Goal: Task Accomplishment & Management: Manage account settings

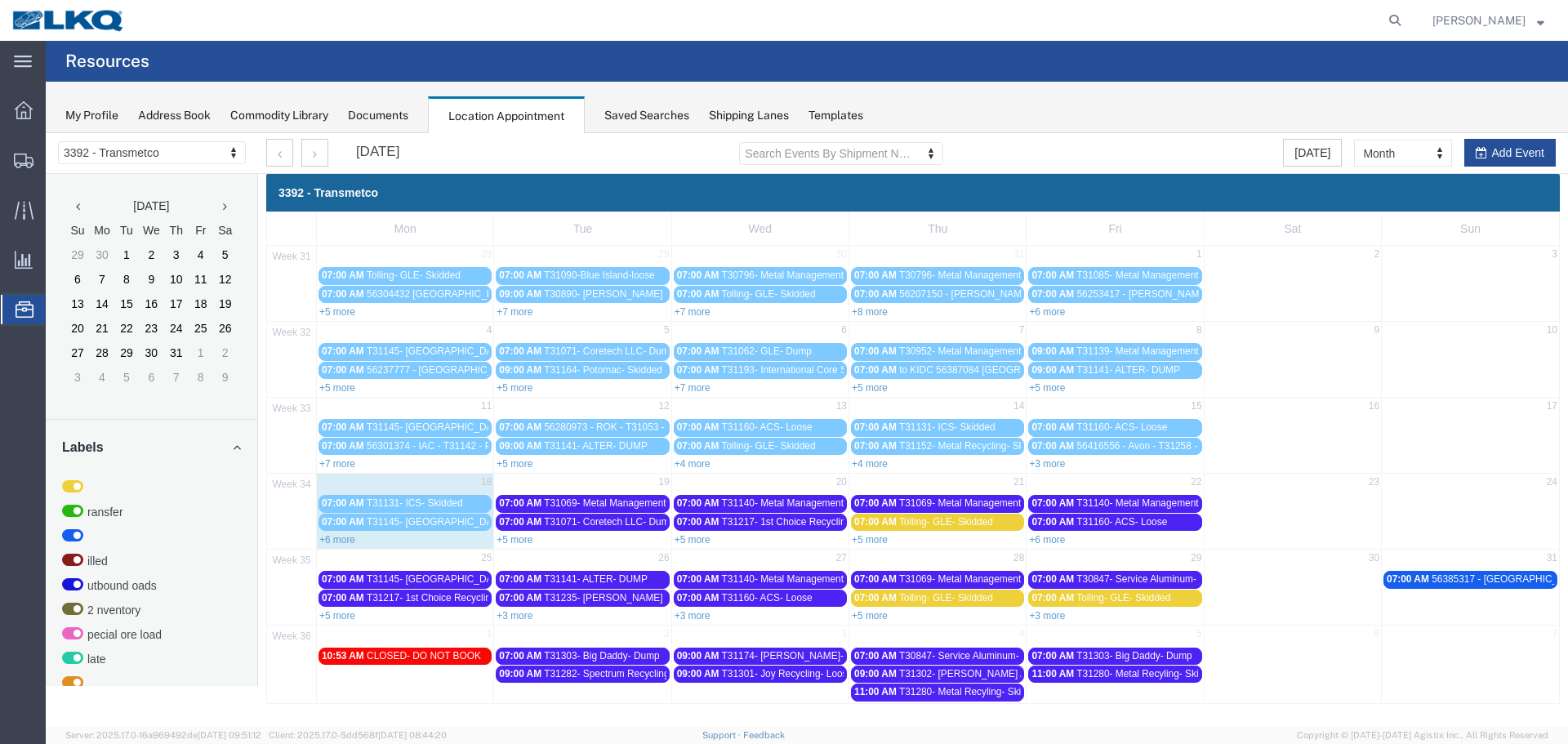
click at [338, 541] on link "+6 more" at bounding box center [337, 540] width 36 height 12
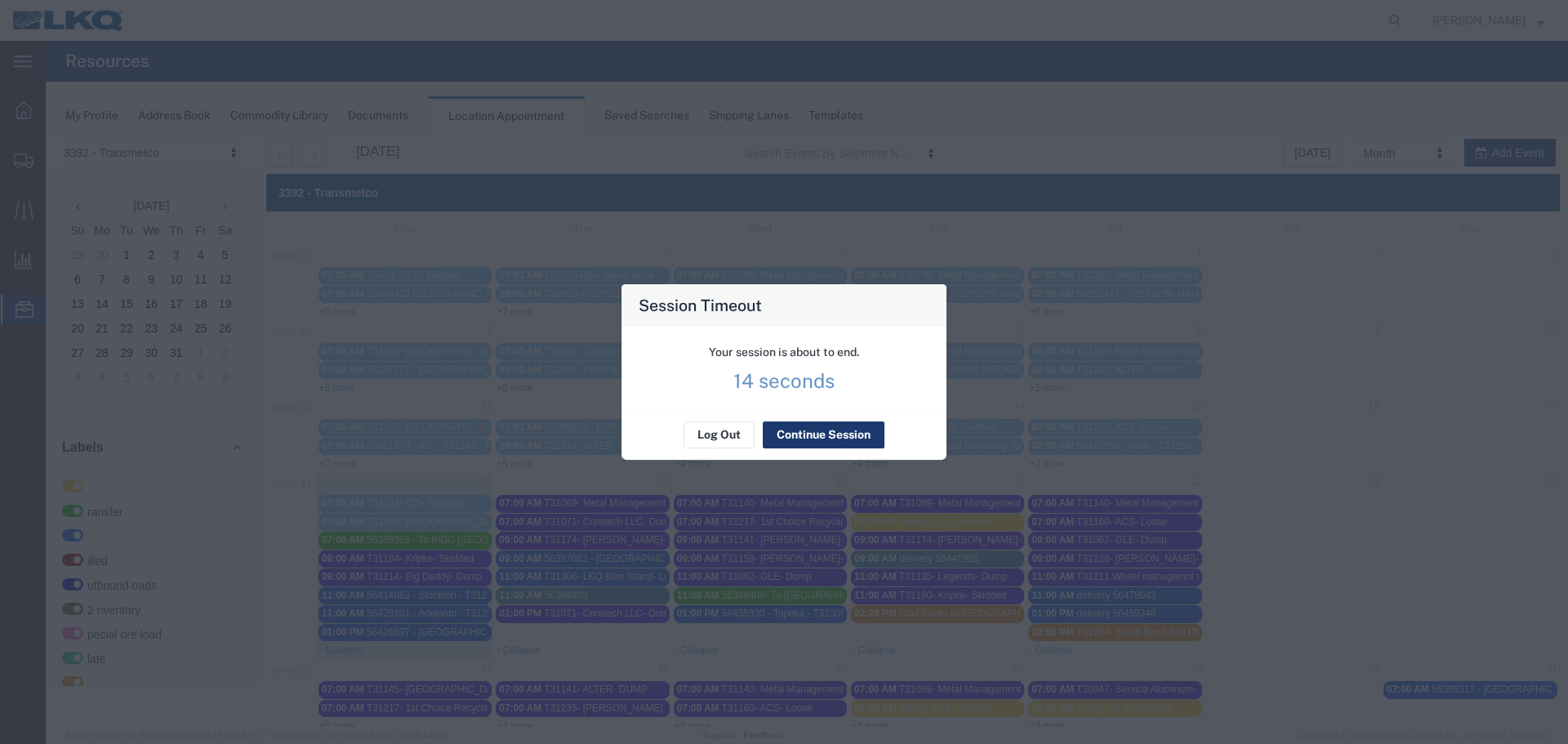
click at [817, 437] on button "Continue Session" at bounding box center [823, 435] width 122 height 27
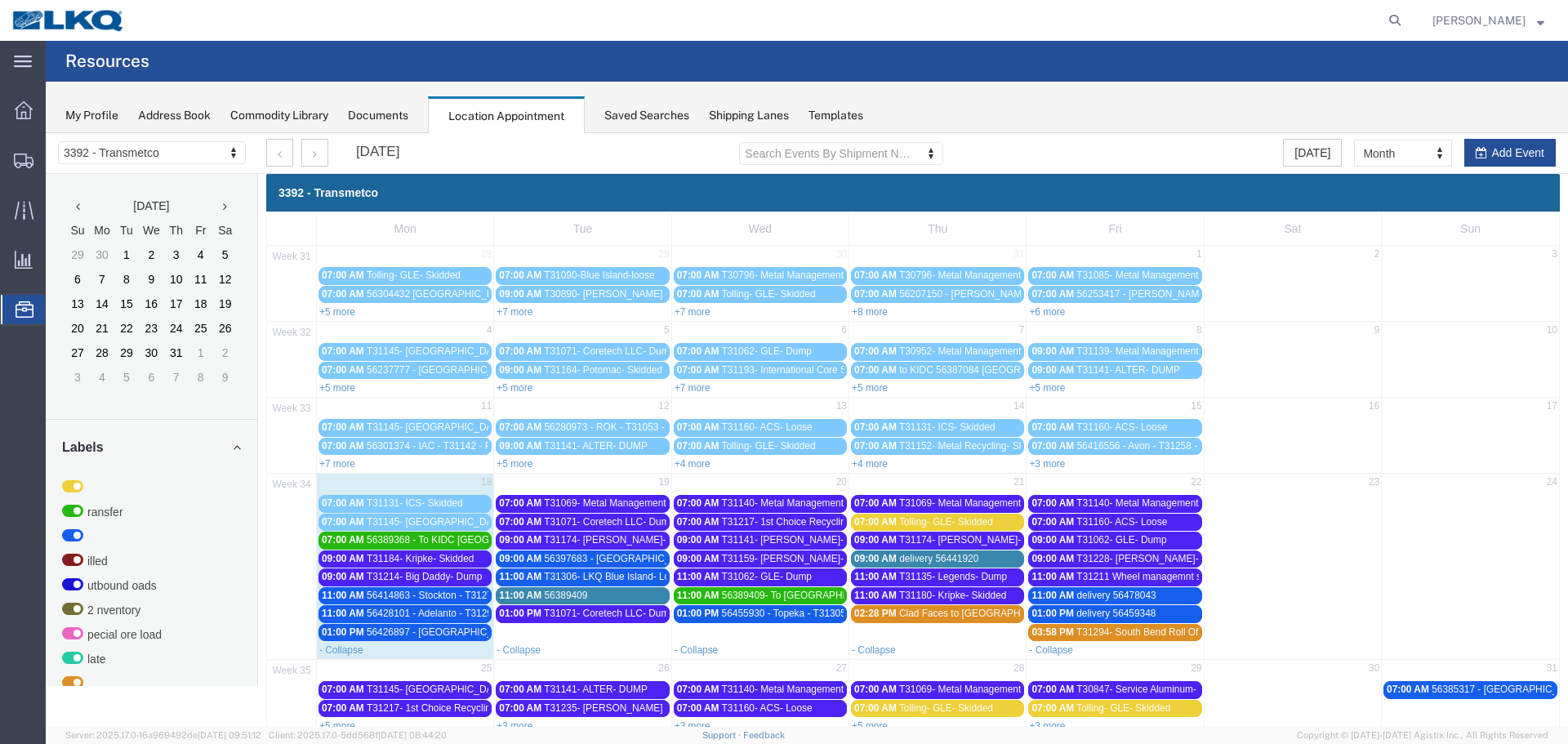
click at [446, 536] on span "56389368 - To KIDC [GEOGRAPHIC_DATA] - T31275 - Palletized **Work in per [PERSO…" at bounding box center [583, 540] width 434 height 12
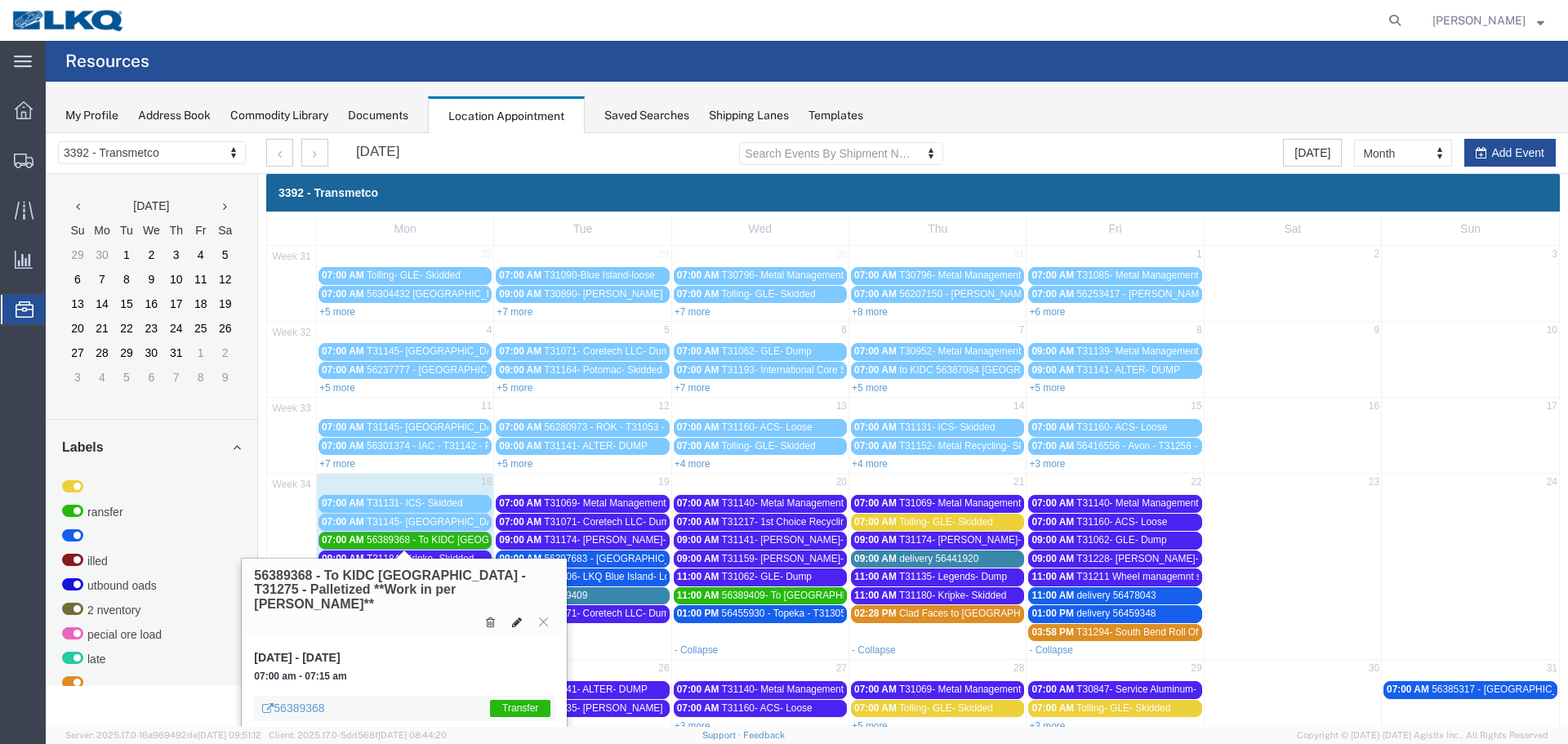
click at [515, 615] on button at bounding box center [517, 622] width 23 height 17
select select "1"
select select "21"
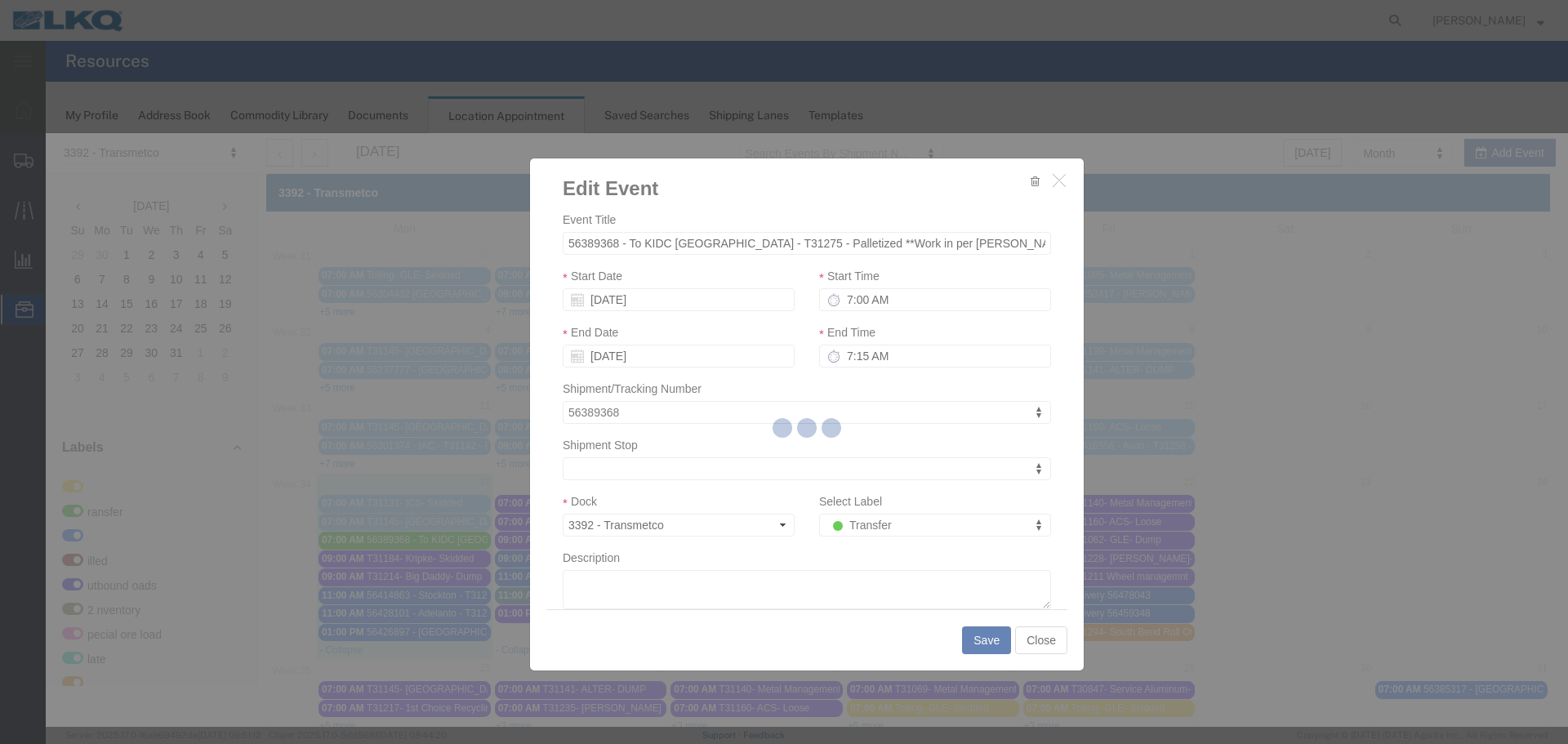
click at [919, 527] on div at bounding box center [807, 430] width 1522 height 594
select select
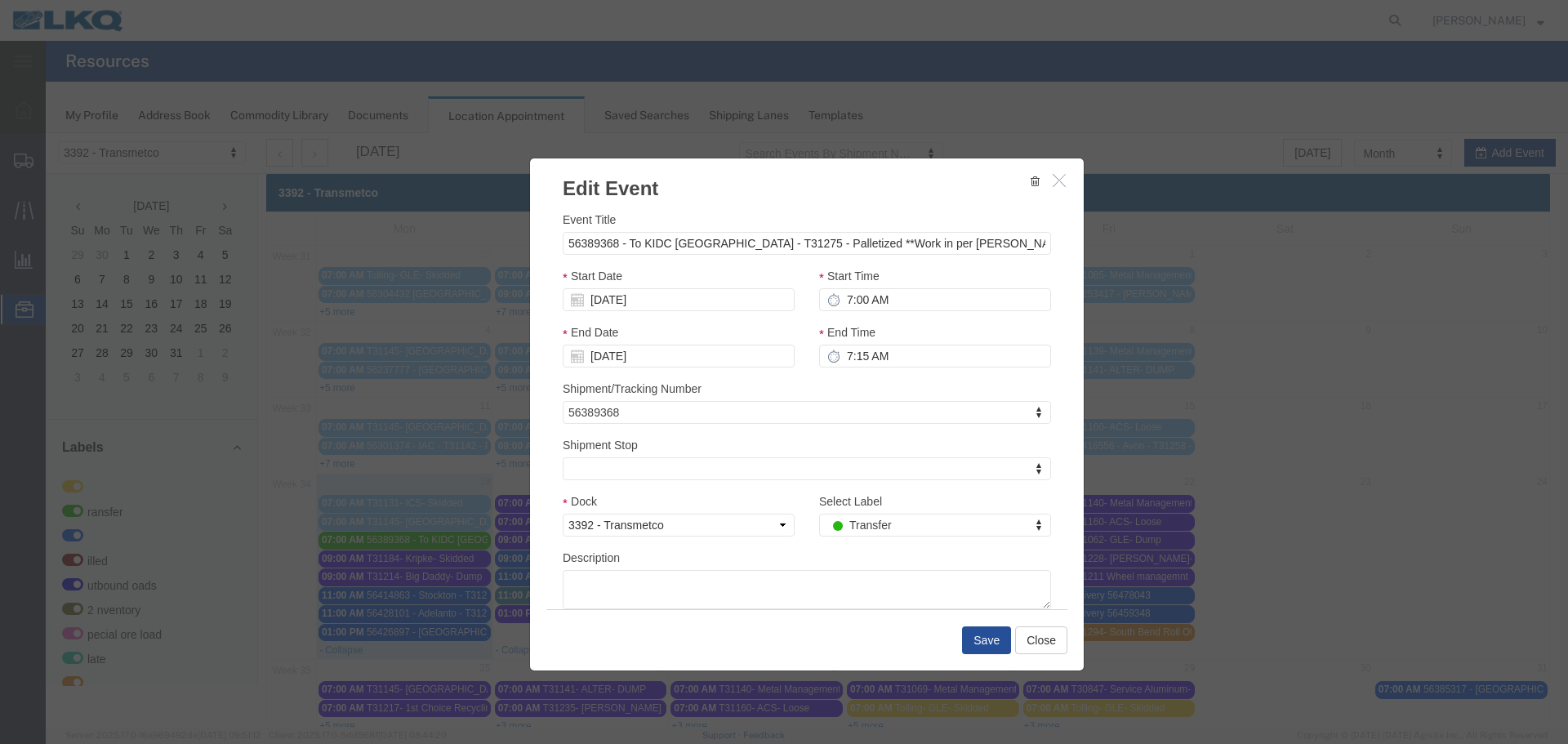
drag, startPoint x: 964, startPoint y: 660, endPoint x: 919, endPoint y: 527, distance: 140.4
type input "de"
select select "40"
click at [995, 640] on button "Save" at bounding box center [986, 639] width 49 height 27
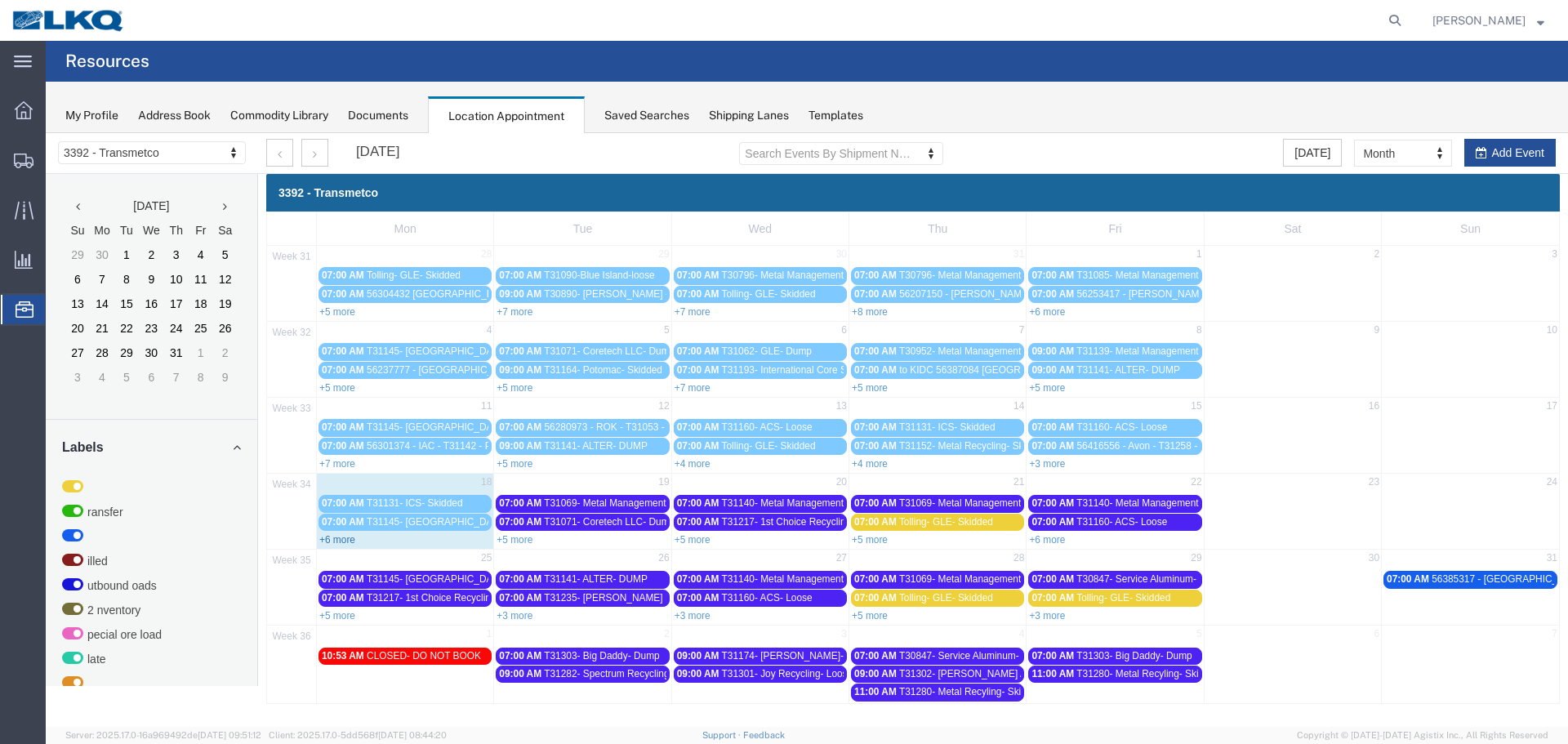
click at [351, 540] on link "+6 more" at bounding box center [337, 540] width 36 height 12
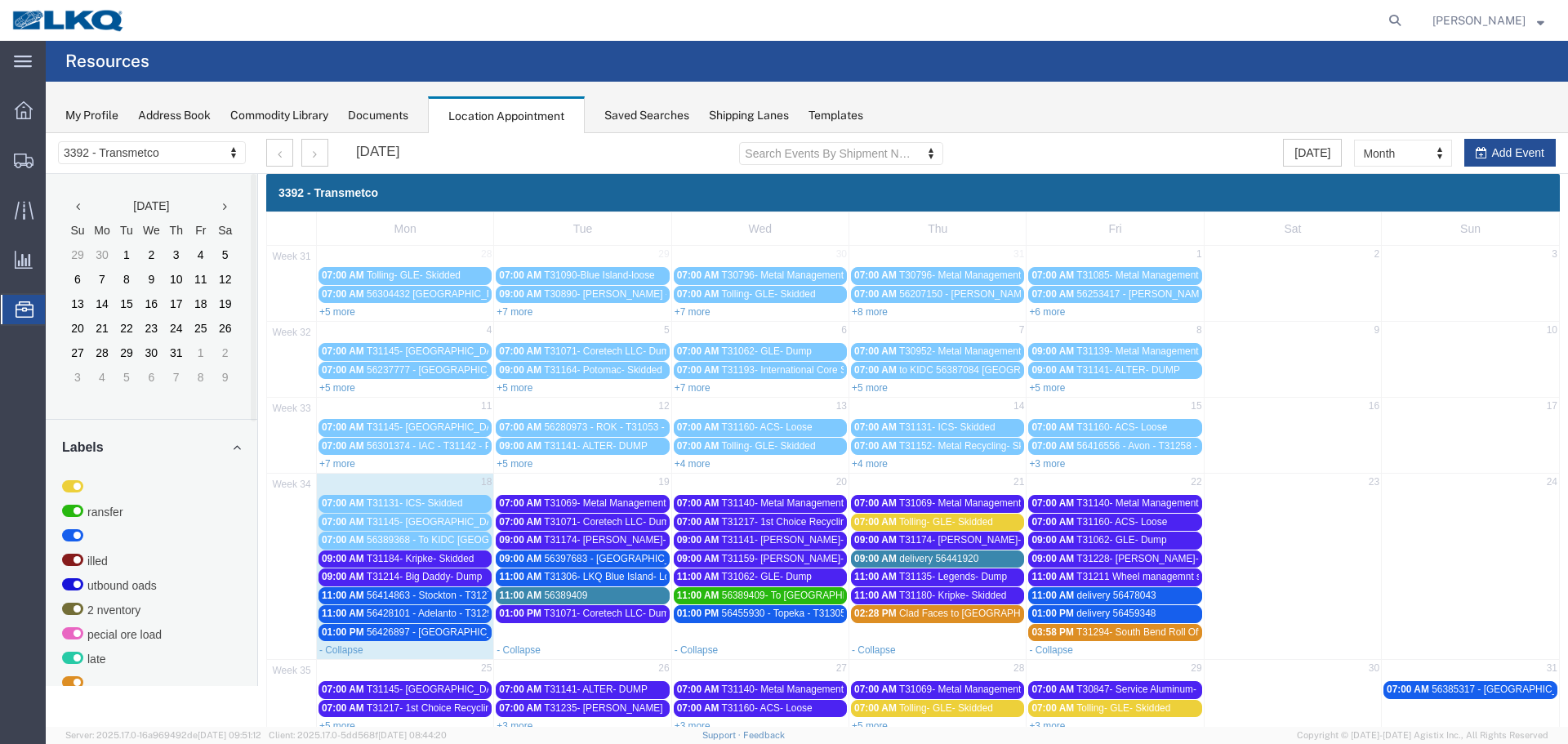
click at [423, 595] on span "56414863 - Stockton - T31279 - Palletized" at bounding box center [458, 596] width 182 height 12
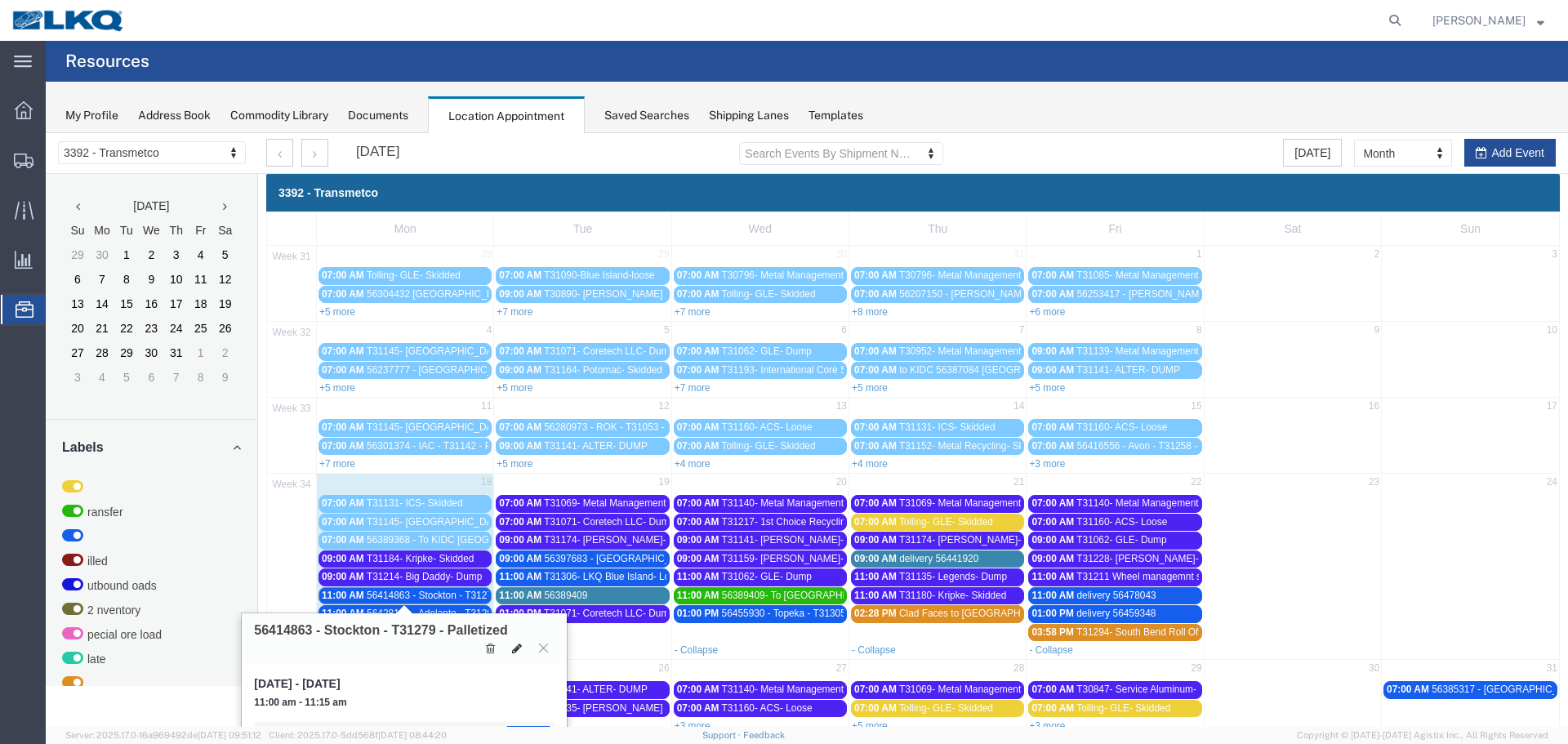
click at [516, 648] on icon at bounding box center [517, 649] width 10 height 12
select select "100"
select select "1"
select select "22"
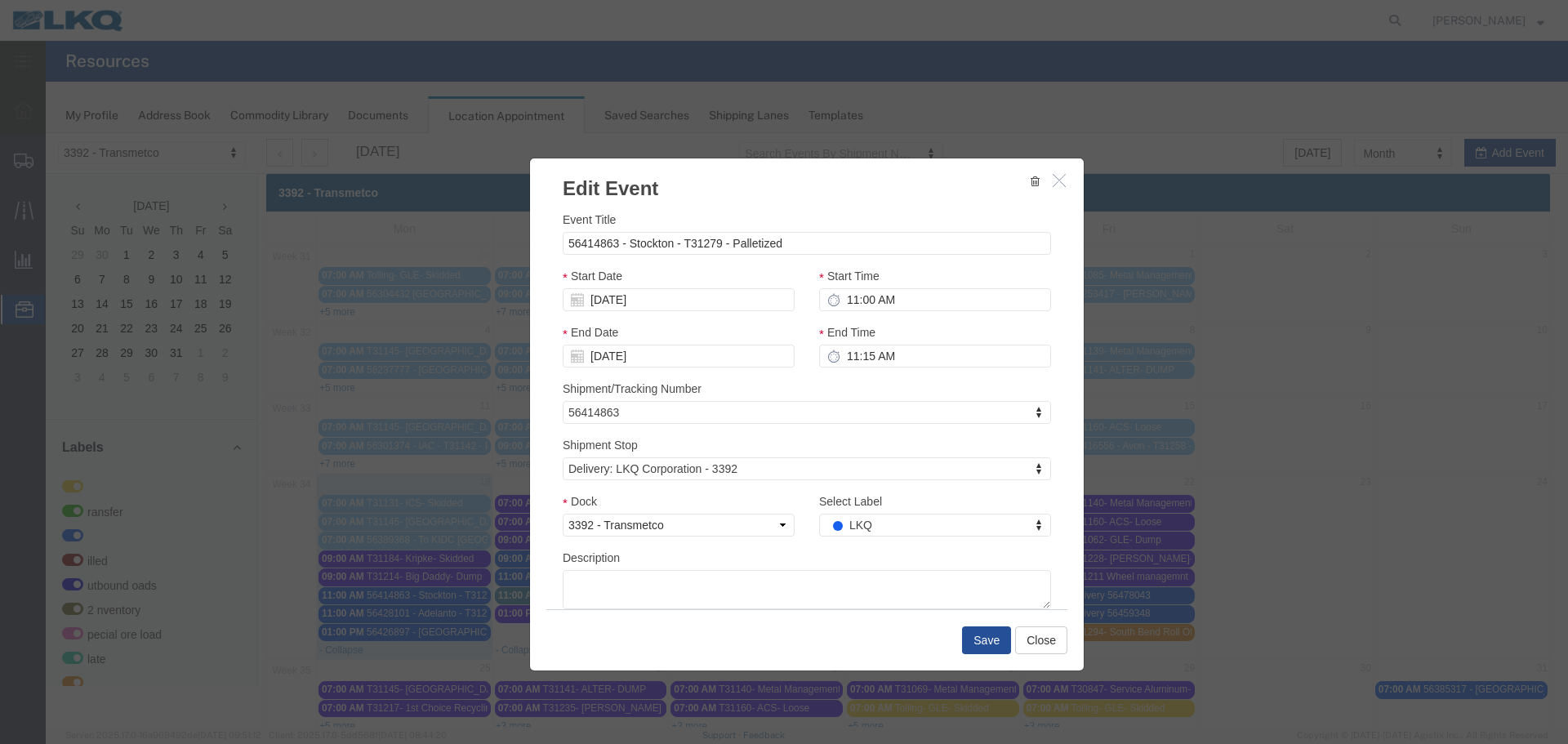
drag, startPoint x: 919, startPoint y: 661, endPoint x: 873, endPoint y: 528, distance: 140.7
type input "de"
select select "40"
click at [982, 641] on button "Save" at bounding box center [986, 639] width 49 height 27
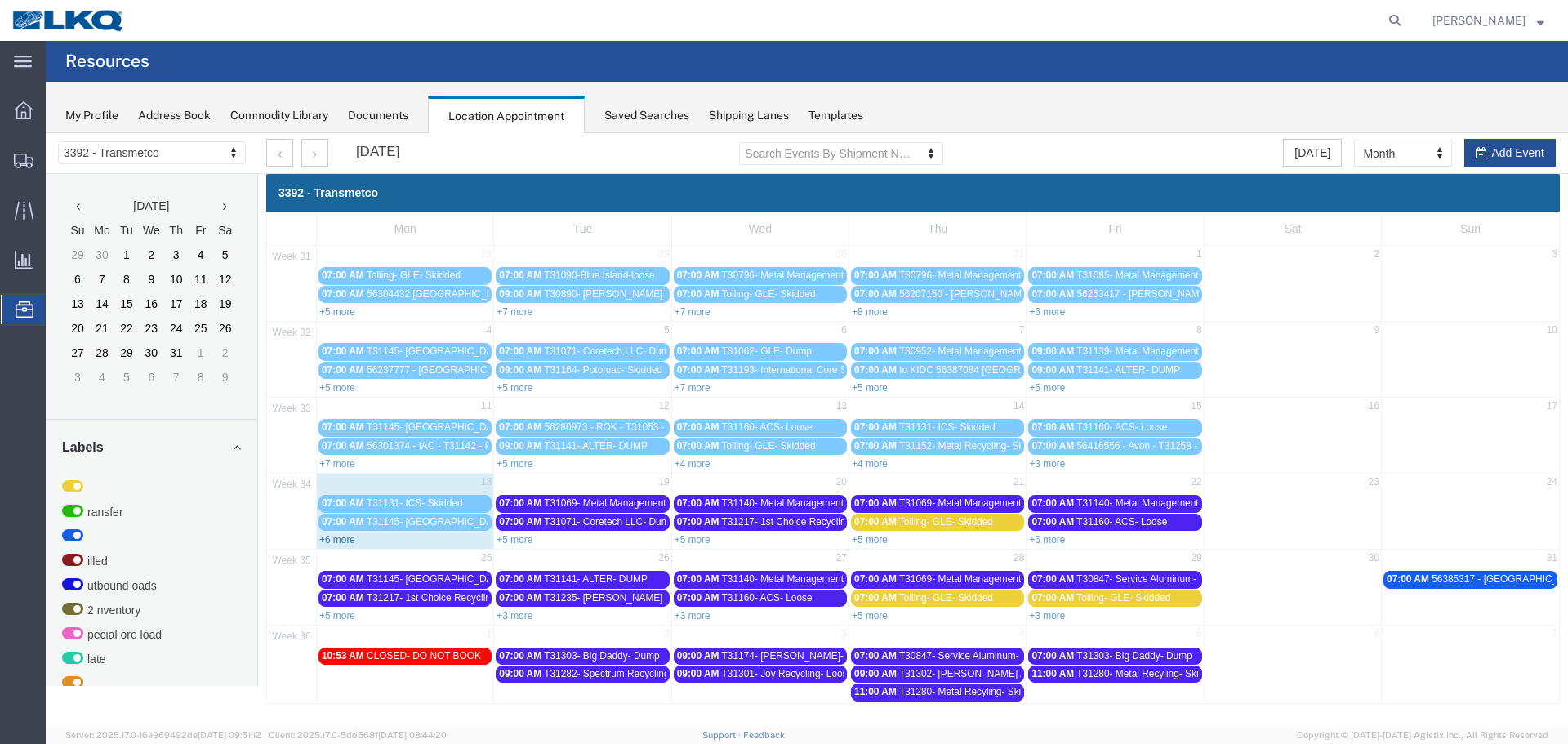
click at [340, 541] on link "+6 more" at bounding box center [337, 540] width 36 height 12
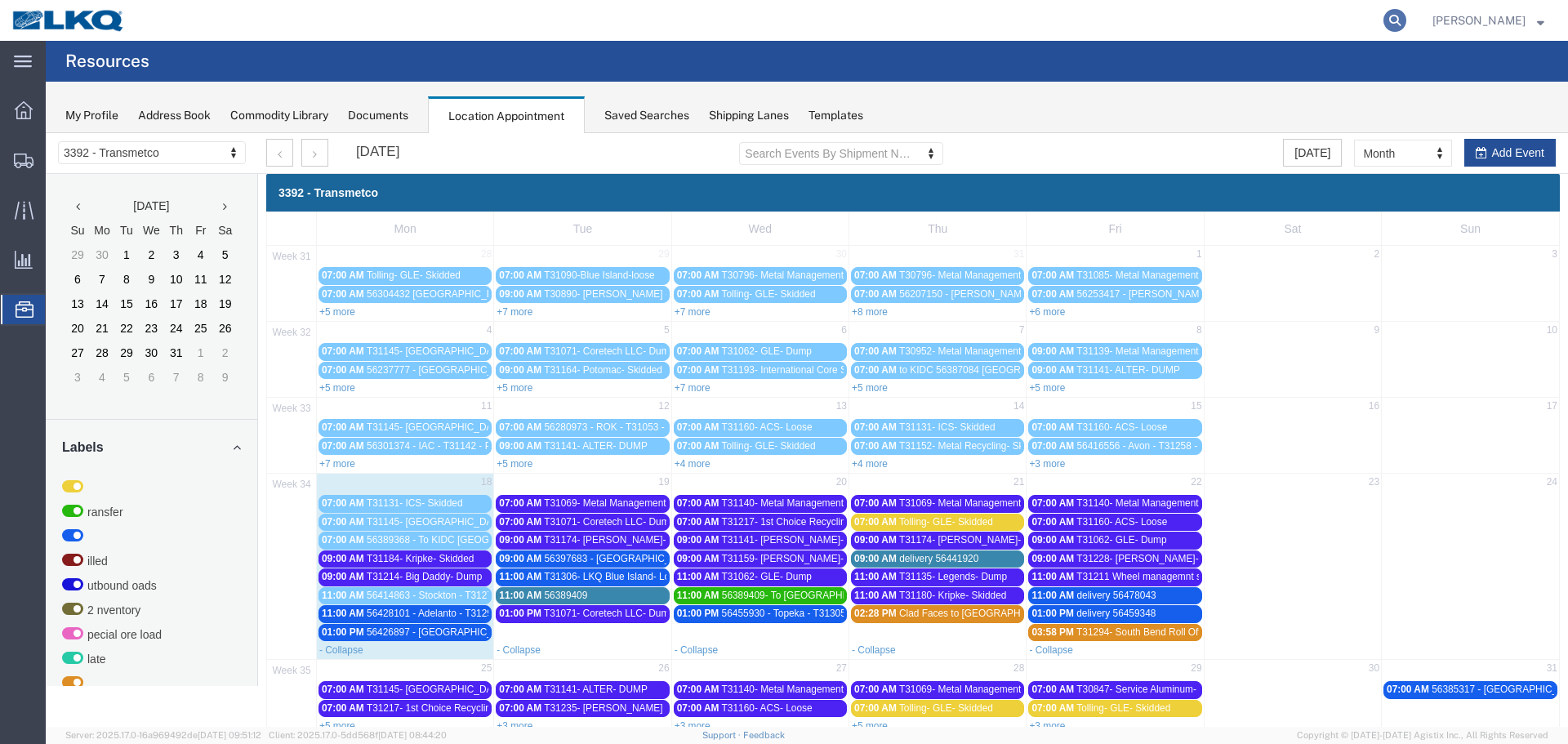
click at [1387, 17] on icon at bounding box center [1395, 21] width 23 height 23
type input "55864031"
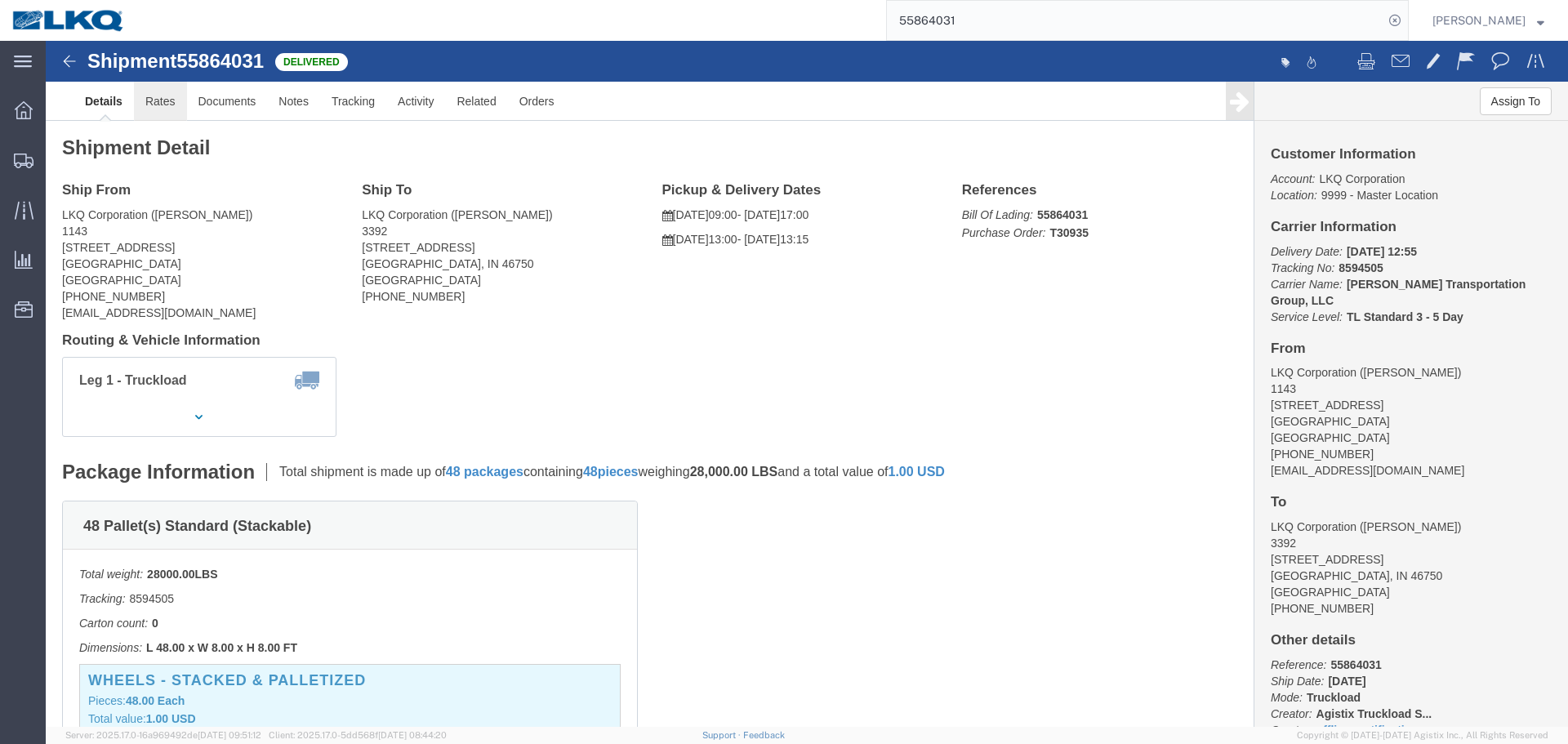
click link "Rates"
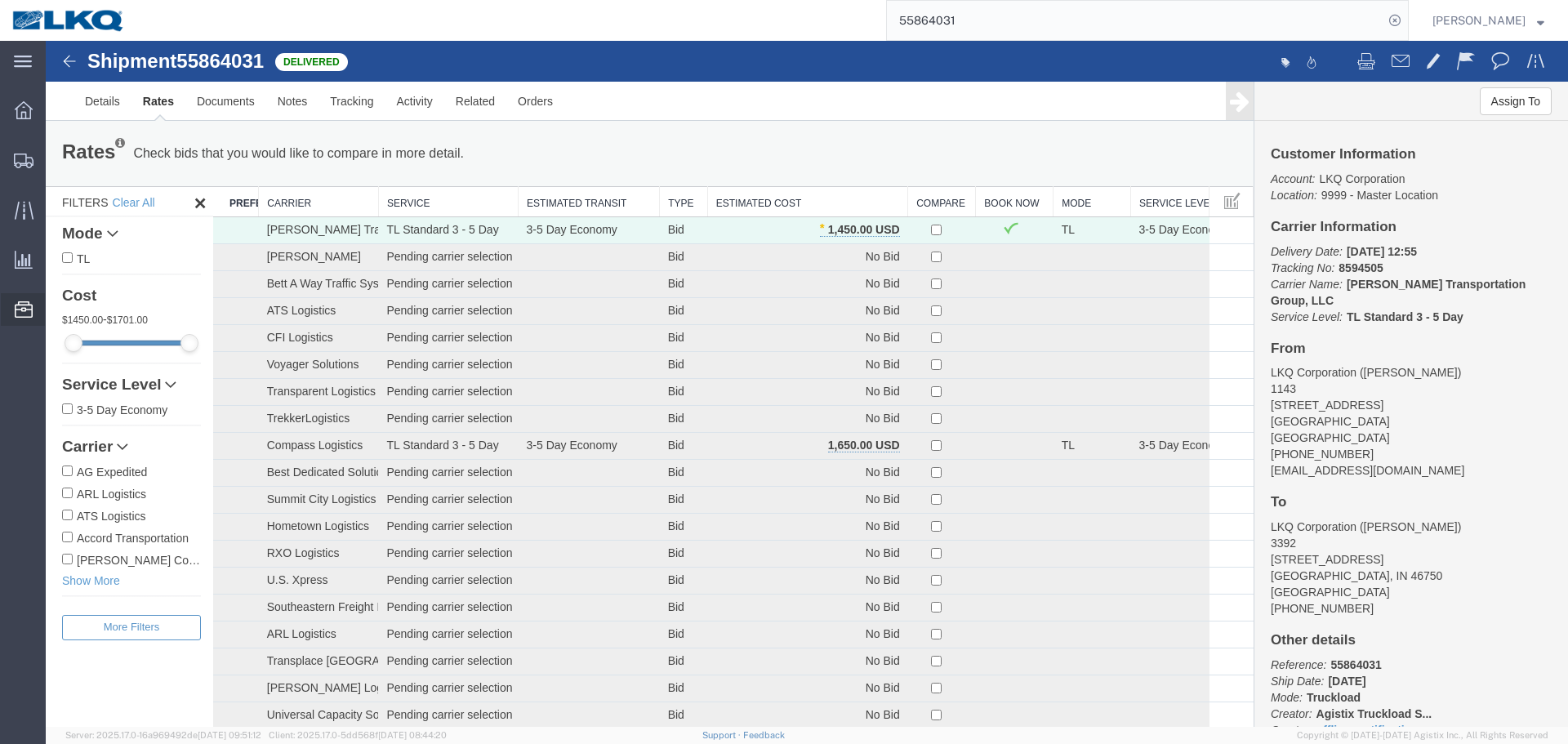
click at [0, 0] on span "Location Appointment" at bounding box center [0, 0] width 0 height 0
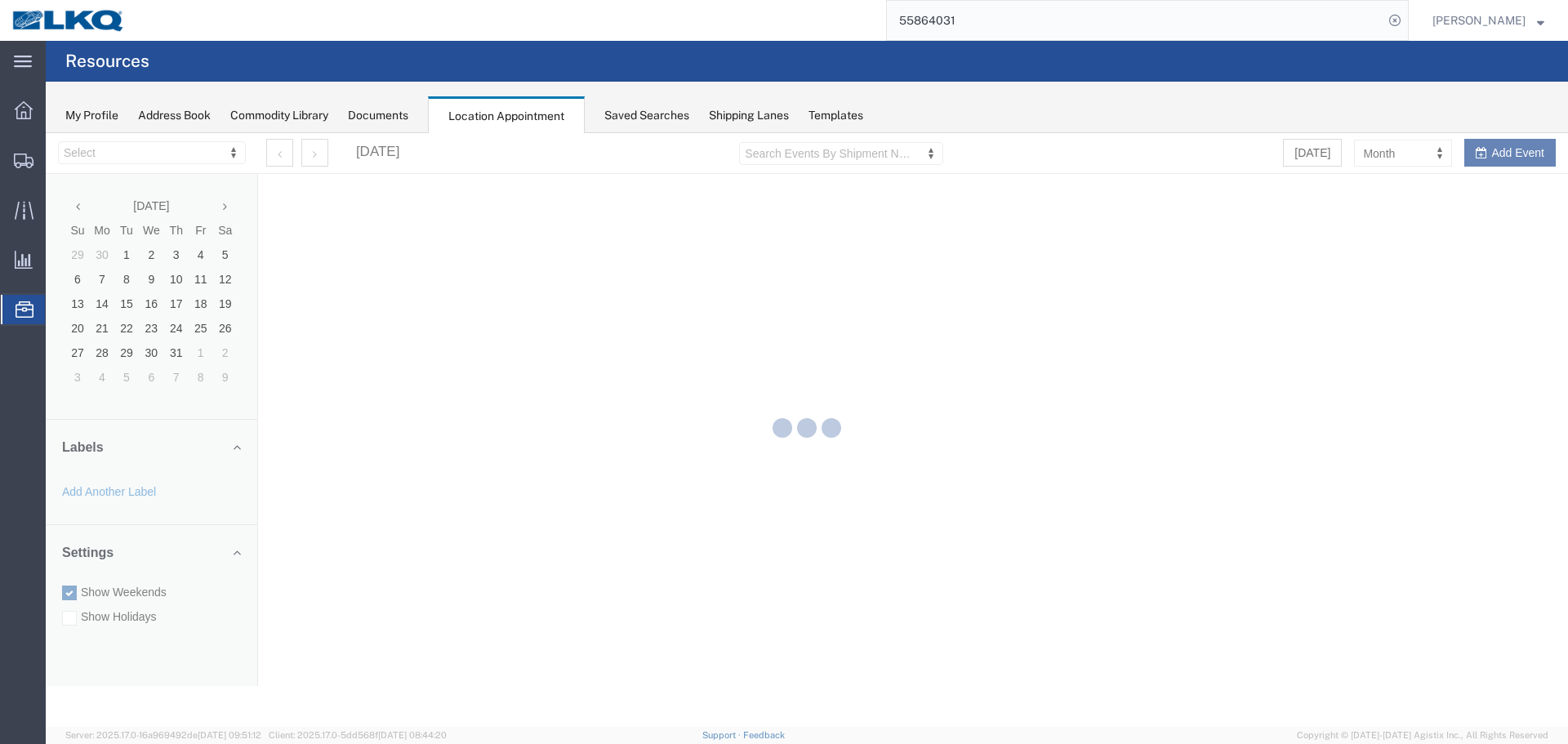
select select "28018"
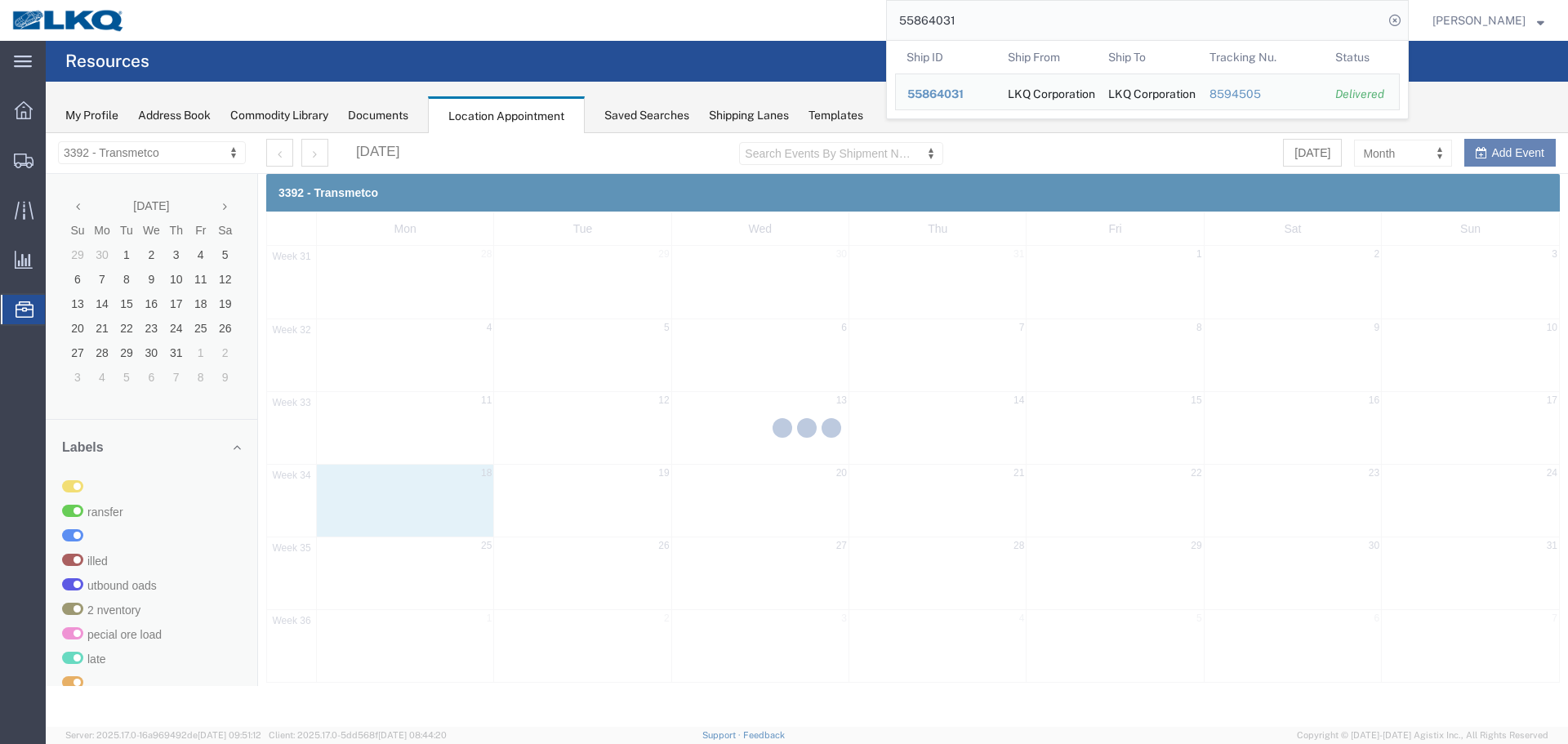
drag, startPoint x: 806, startPoint y: 24, endPoint x: 795, endPoint y: 22, distance: 11.2
click at [802, 22] on div "55864031 Ship ID Ship From Ship To Tracking Nu. Status Ship ID 55864031 Ship Fr…" at bounding box center [772, 20] width 1271 height 41
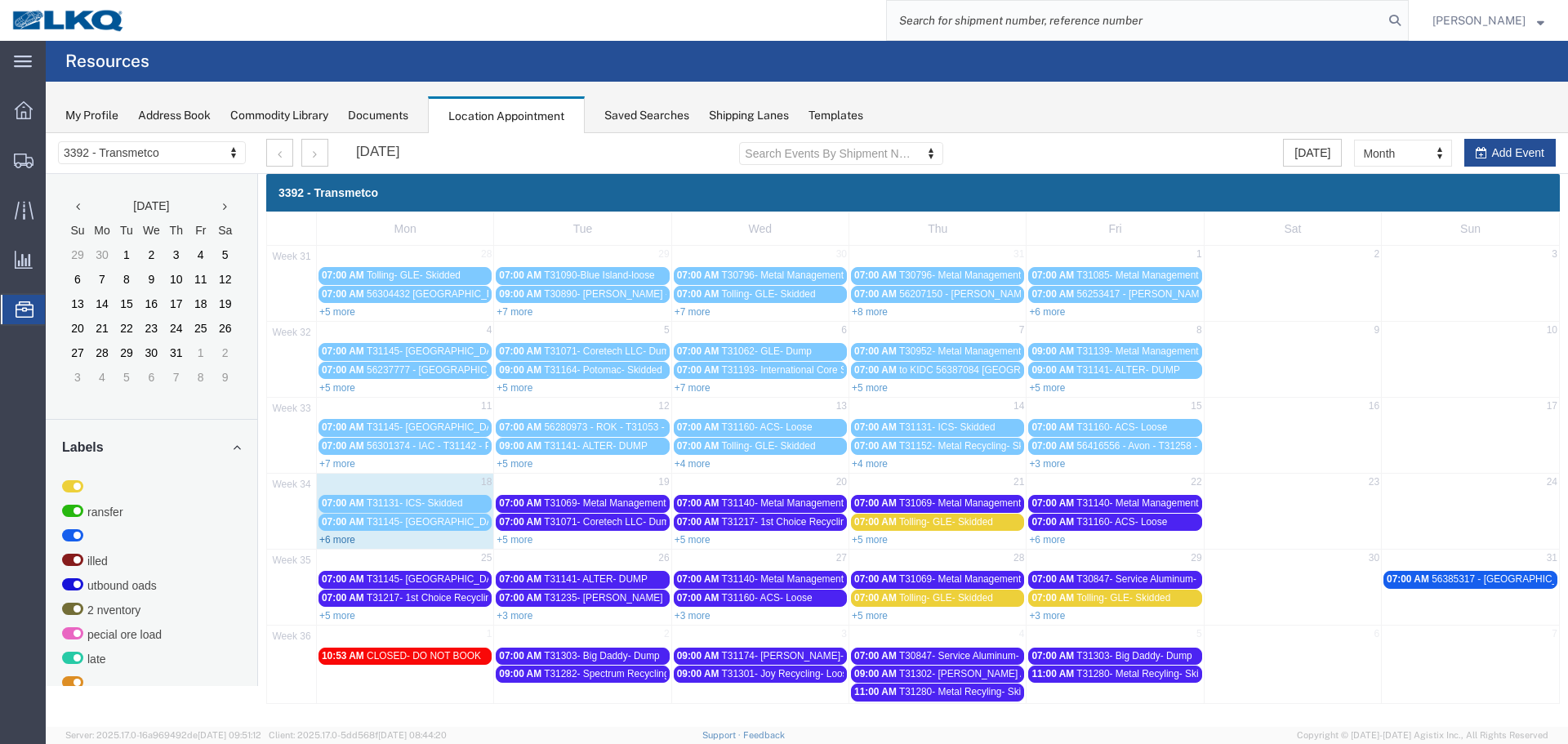
click at [352, 543] on link "+6 more" at bounding box center [337, 540] width 36 height 12
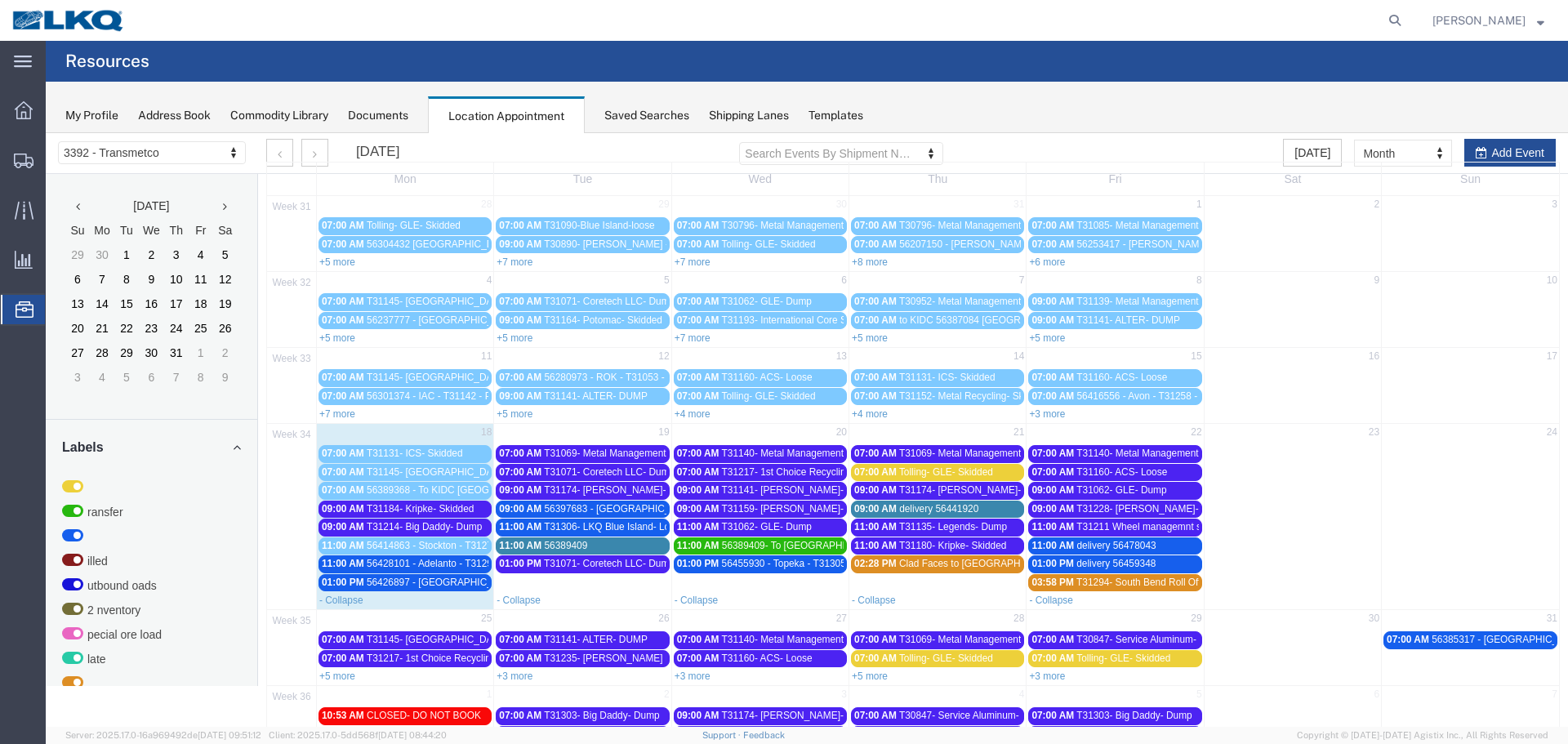
scroll to position [105, 0]
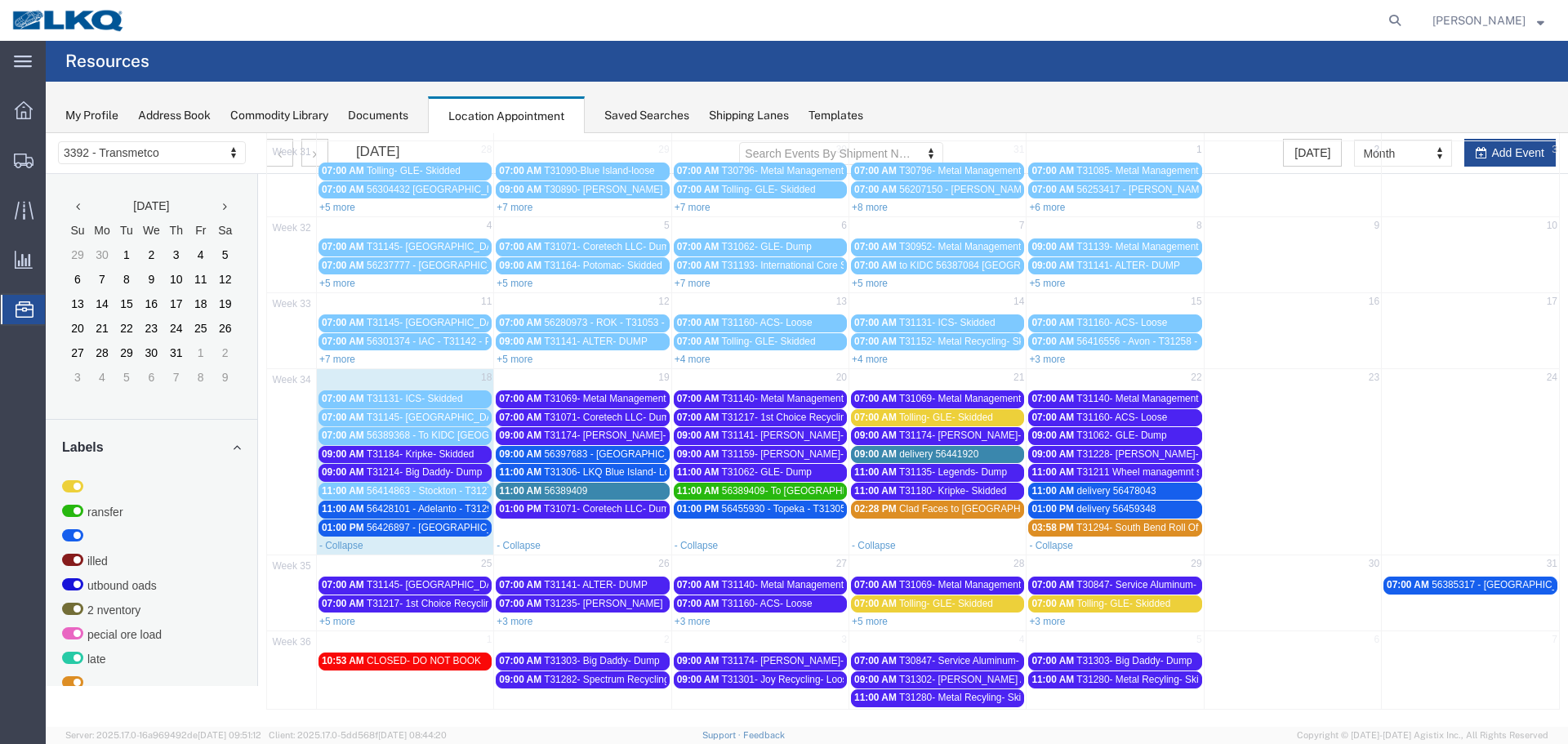
click at [527, 621] on link "+3 more" at bounding box center [514, 622] width 36 height 12
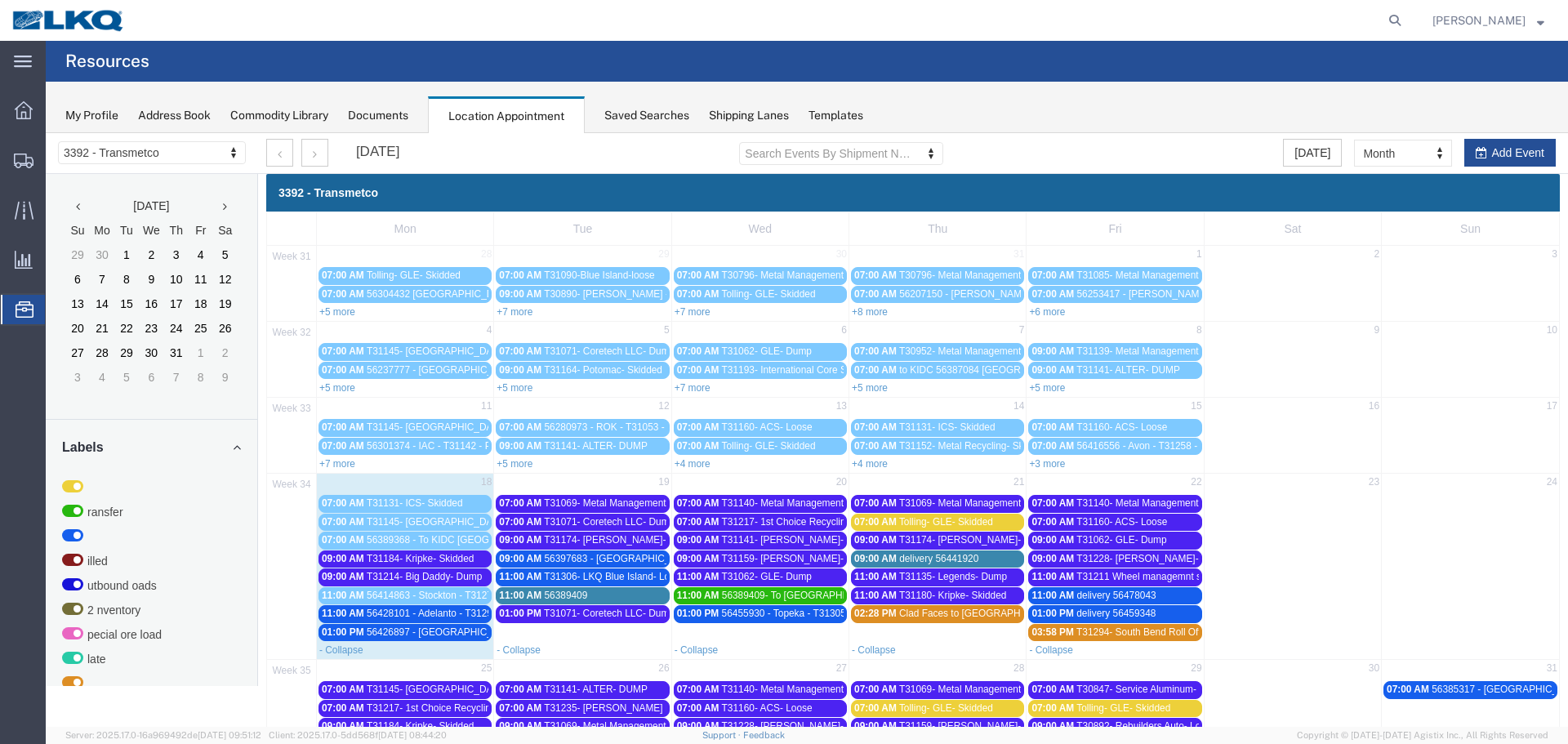
scroll to position [196, 0]
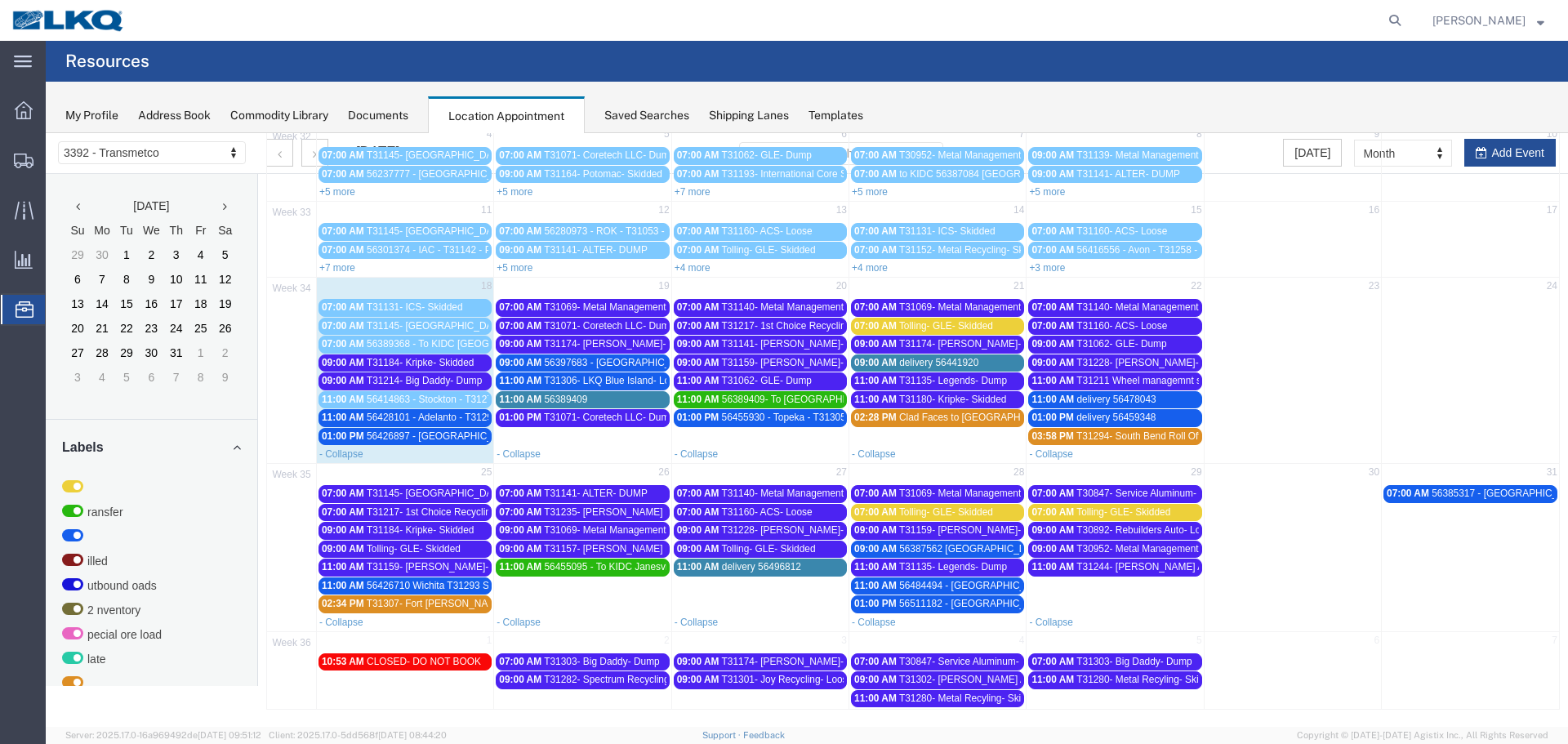
click at [420, 383] on span "T31214- Big Daddy- Dump" at bounding box center [424, 381] width 115 height 12
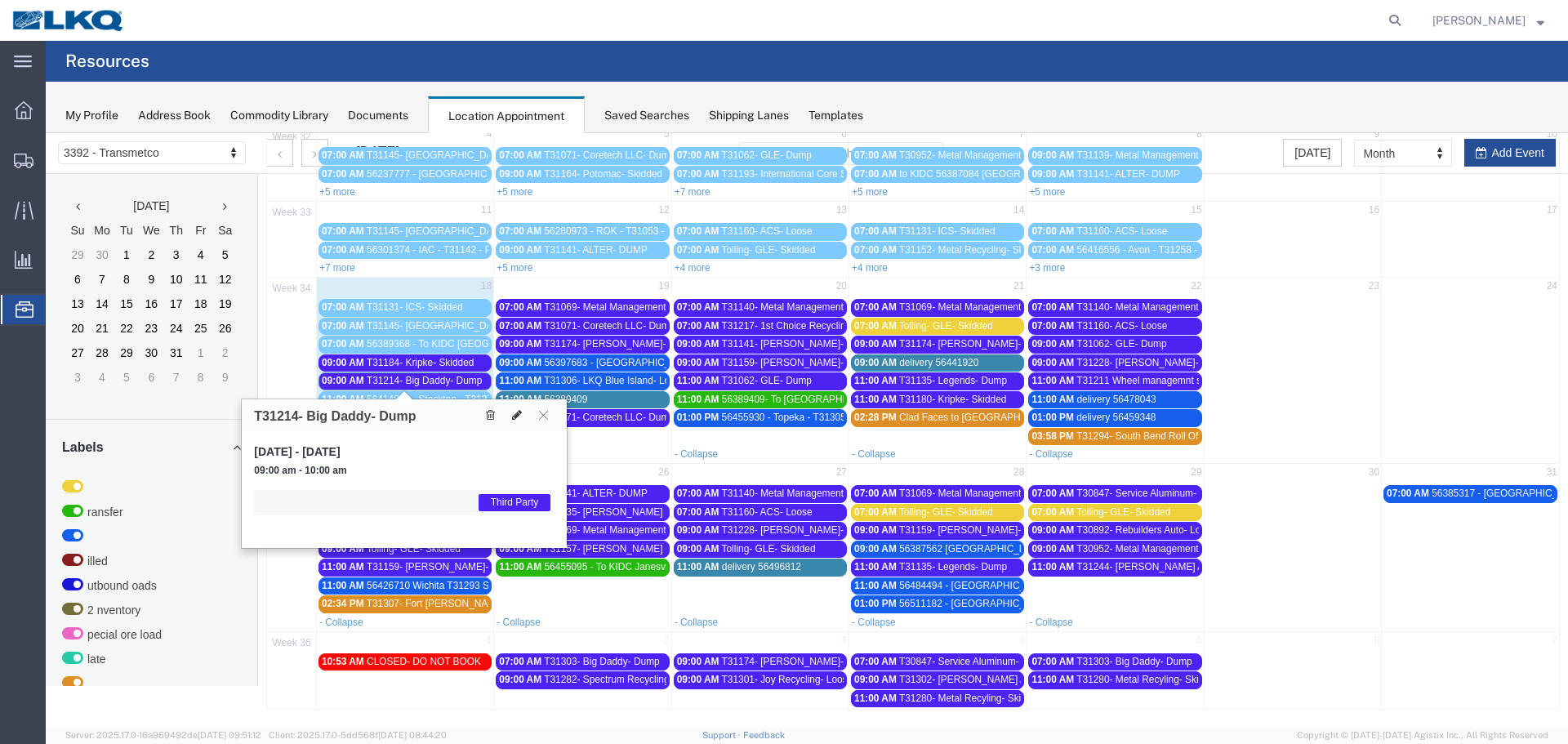
click at [517, 419] on icon at bounding box center [517, 415] width 10 height 12
select select "1"
select select "23"
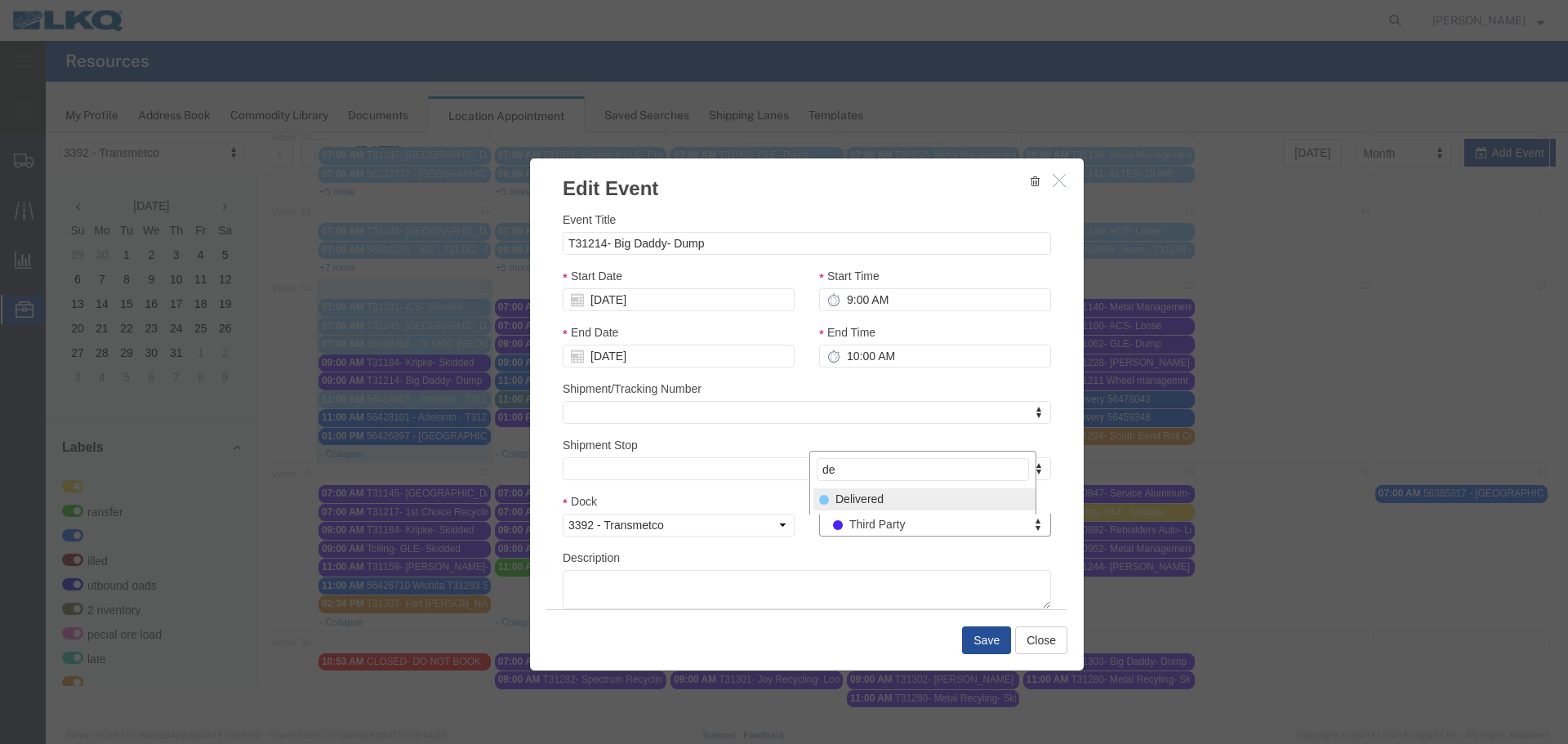
type input "de"
drag, startPoint x: 878, startPoint y: 504, endPoint x: 898, endPoint y: 542, distance: 42.9
select select "40"
click at [987, 641] on button "Save" at bounding box center [986, 639] width 49 height 27
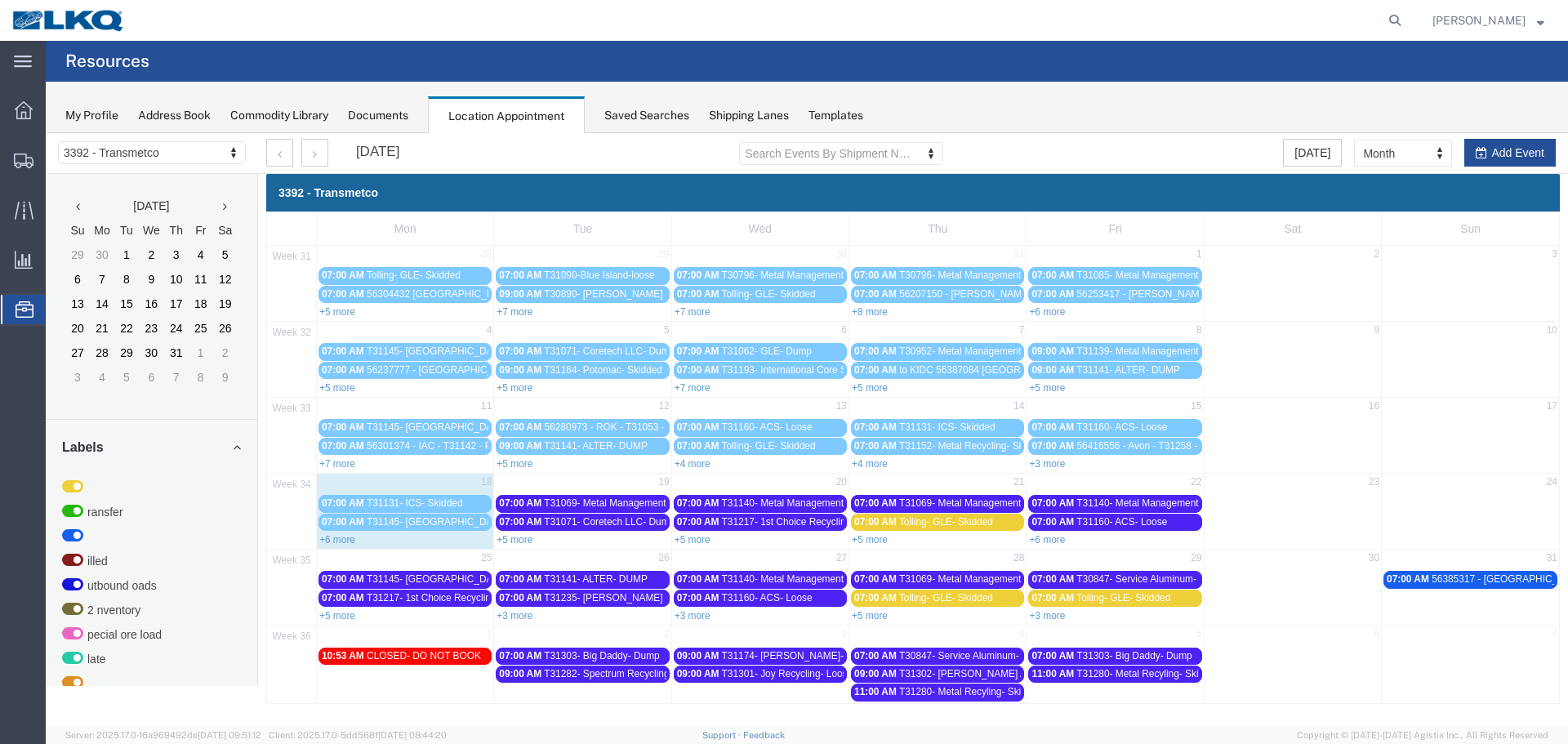
scroll to position [0, 0]
click at [332, 537] on link "+6 more" at bounding box center [337, 540] width 36 height 12
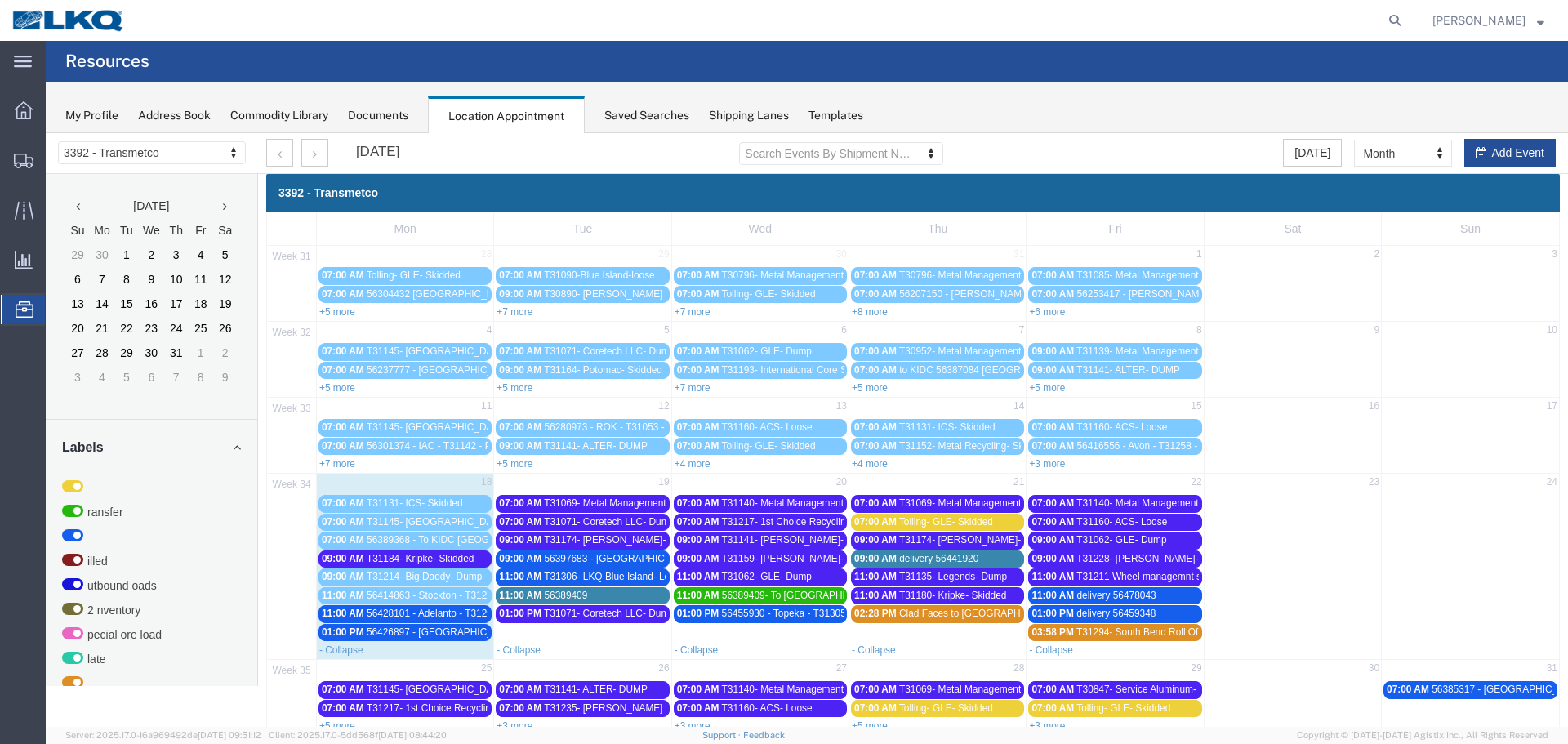
scroll to position [105, 0]
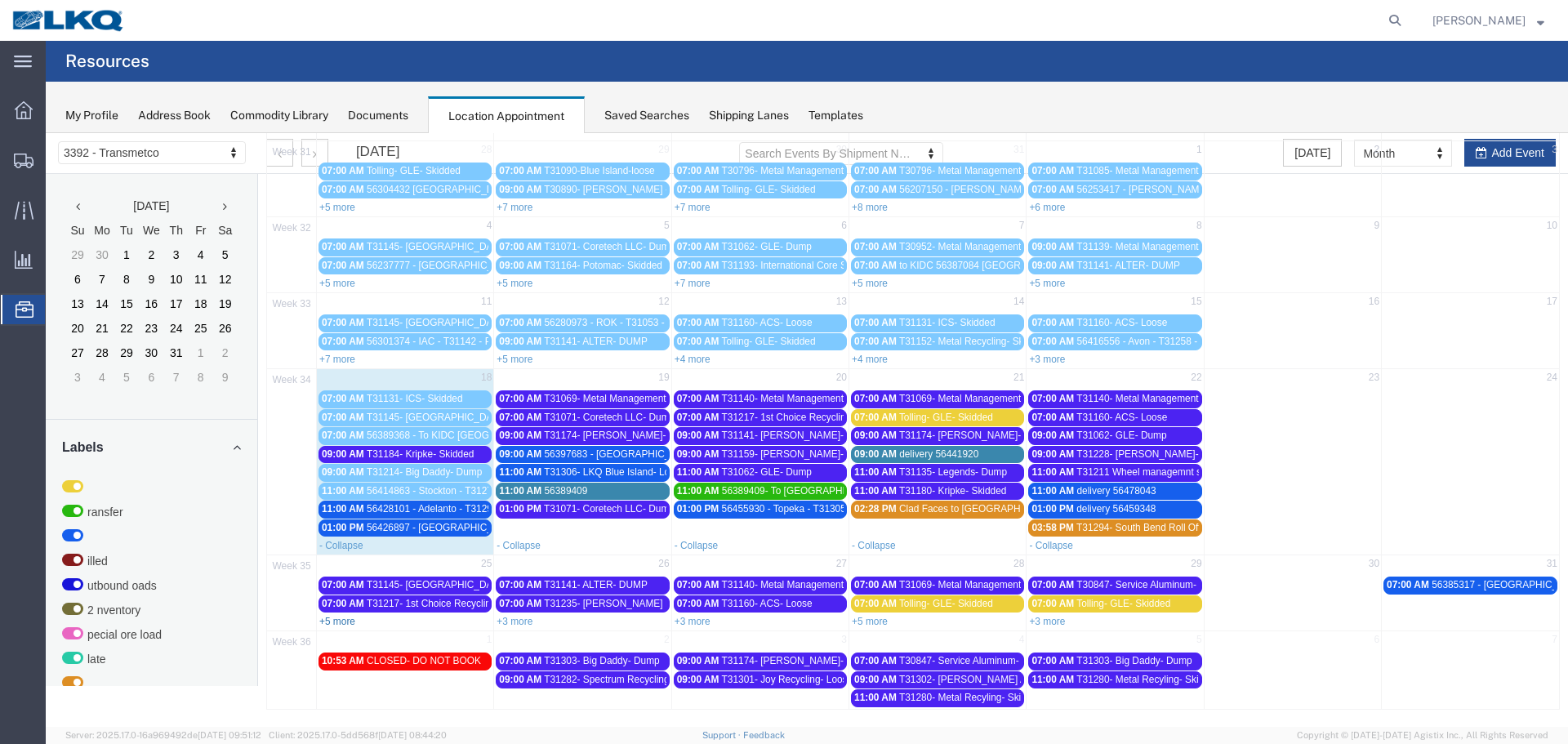
click at [339, 621] on link "+5 more" at bounding box center [337, 622] width 36 height 12
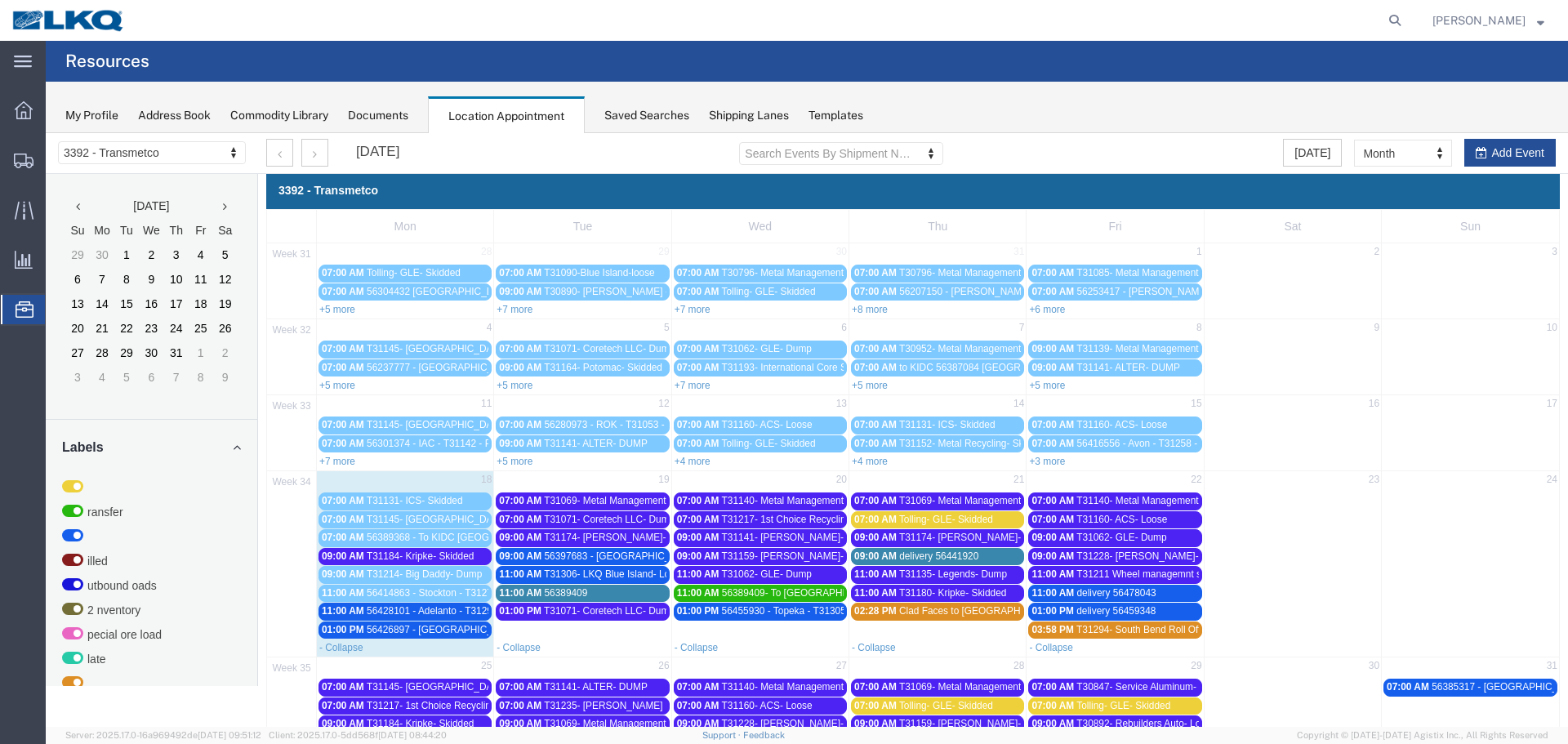
scroll to position [0, 0]
